Goal: Transaction & Acquisition: Purchase product/service

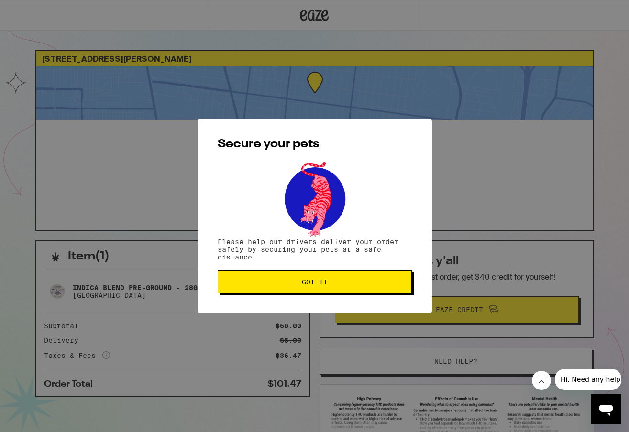
click at [336, 283] on span "Got it" at bounding box center [315, 282] width 178 height 7
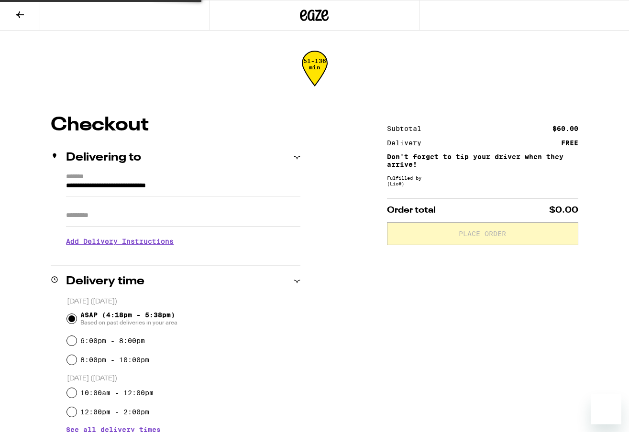
click at [350, 297] on div "**********" at bounding box center [314, 355] width 629 height 478
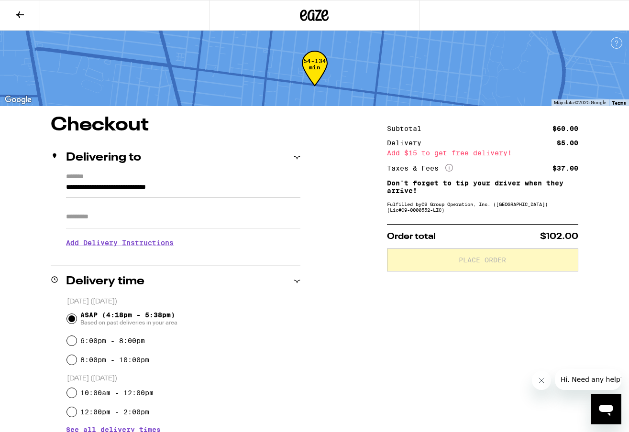
click at [29, 20] on button at bounding box center [20, 15] width 40 height 30
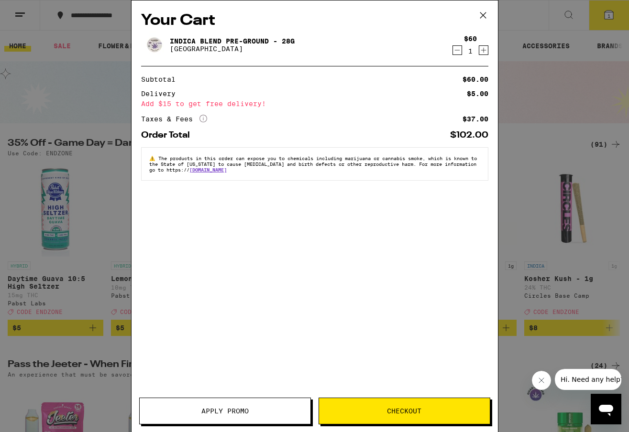
click at [432, 420] on button "Checkout" at bounding box center [404, 411] width 172 height 27
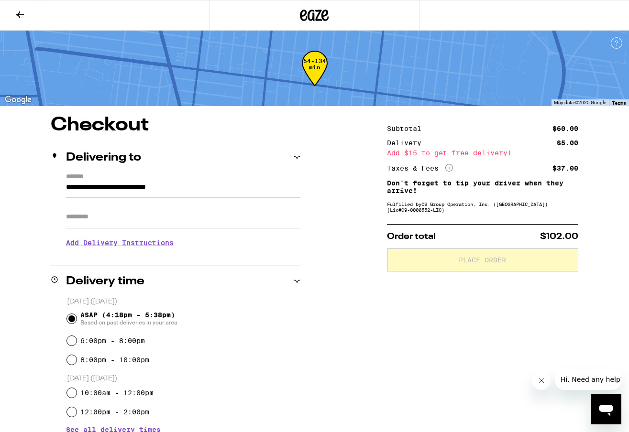
click at [368, 349] on div "**********" at bounding box center [314, 368] width 629 height 504
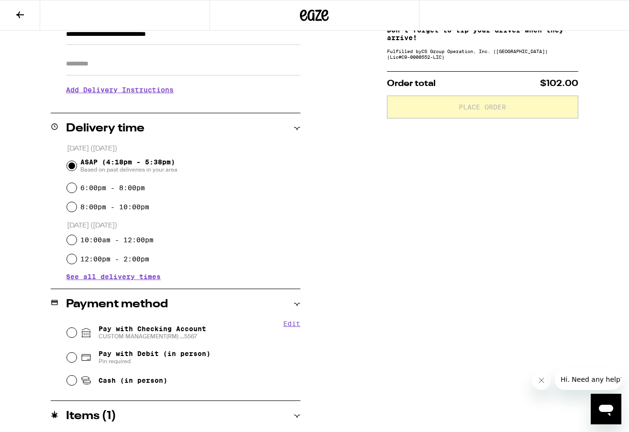
scroll to position [167, 0]
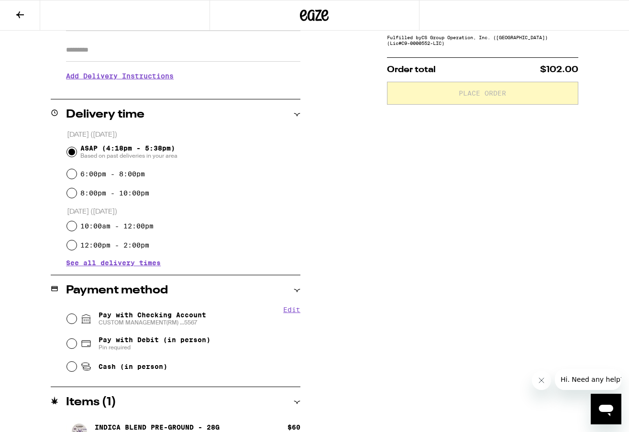
click at [77, 317] on div "Pay with Checking Account CUSTOM MANAGEMENT(RM) ...5567" at bounding box center [184, 318] width 234 height 25
click at [74, 318] on input "Pay with Checking Account CUSTOM MANAGEMENT(RM) ...5567" at bounding box center [72, 319] width 10 height 10
radio input "true"
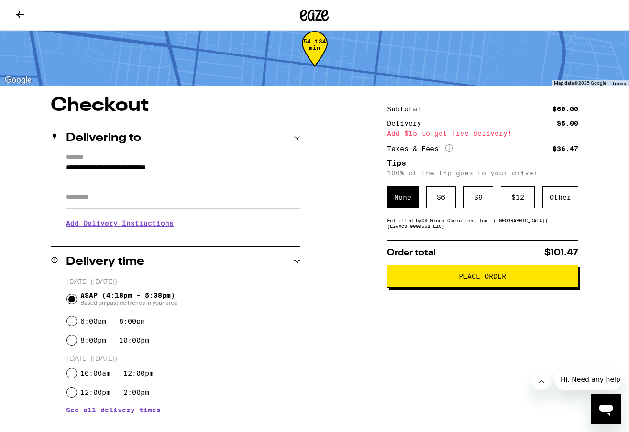
scroll to position [9, 0]
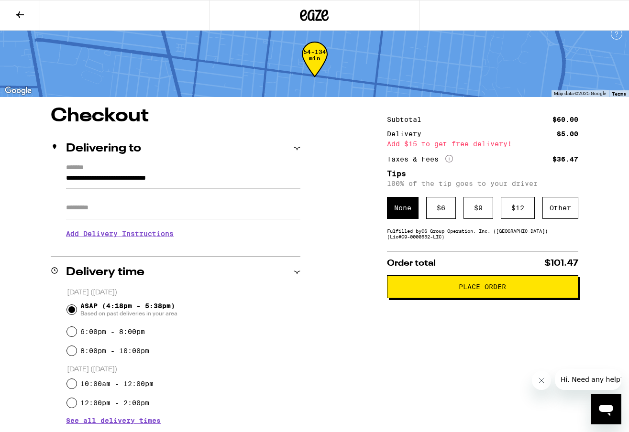
click at [482, 295] on button "Place Order" at bounding box center [482, 286] width 191 height 23
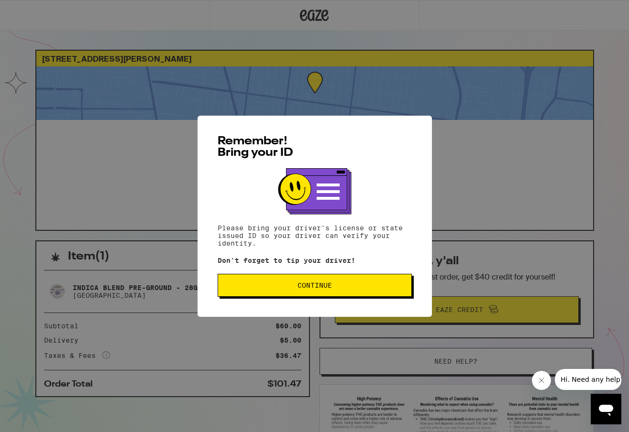
click at [316, 294] on button "Continue" at bounding box center [315, 285] width 194 height 23
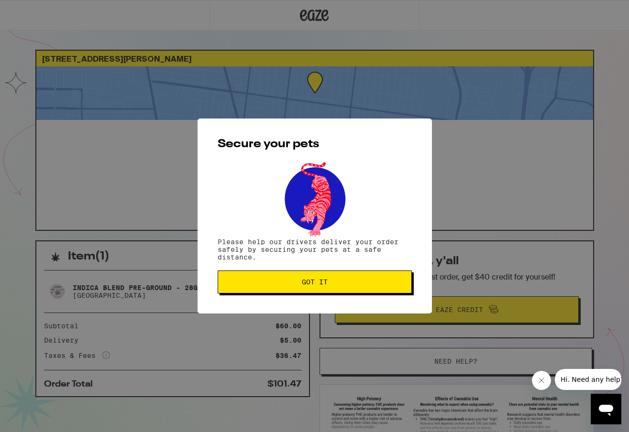
click at [322, 285] on span "Got it" at bounding box center [315, 282] width 26 height 7
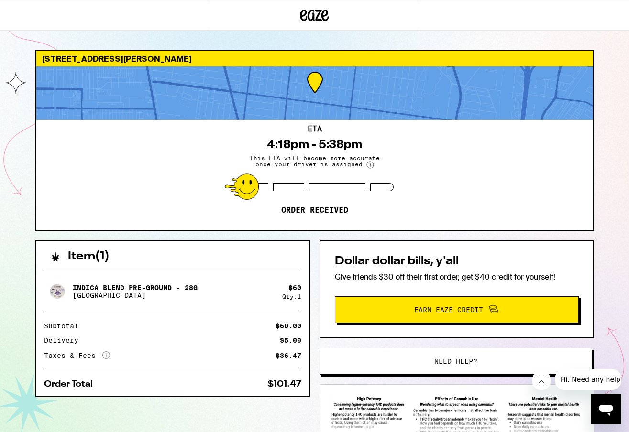
click at [542, 380] on icon "Close message from company" at bounding box center [541, 381] width 8 height 8
